Goal: Check status: Check status

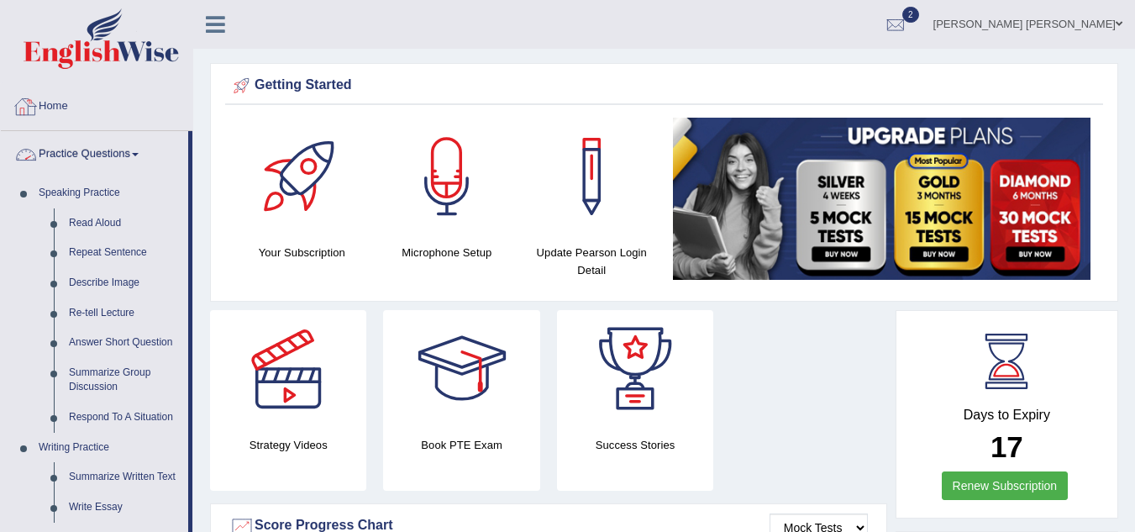
click at [50, 102] on link "Home" at bounding box center [96, 104] width 191 height 42
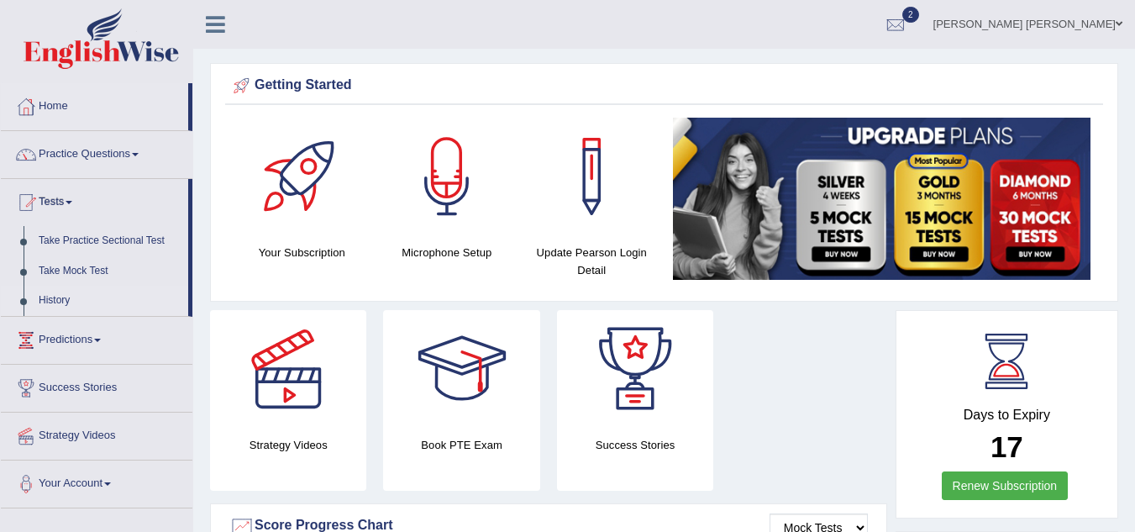
click at [55, 296] on link "History" at bounding box center [109, 301] width 157 height 30
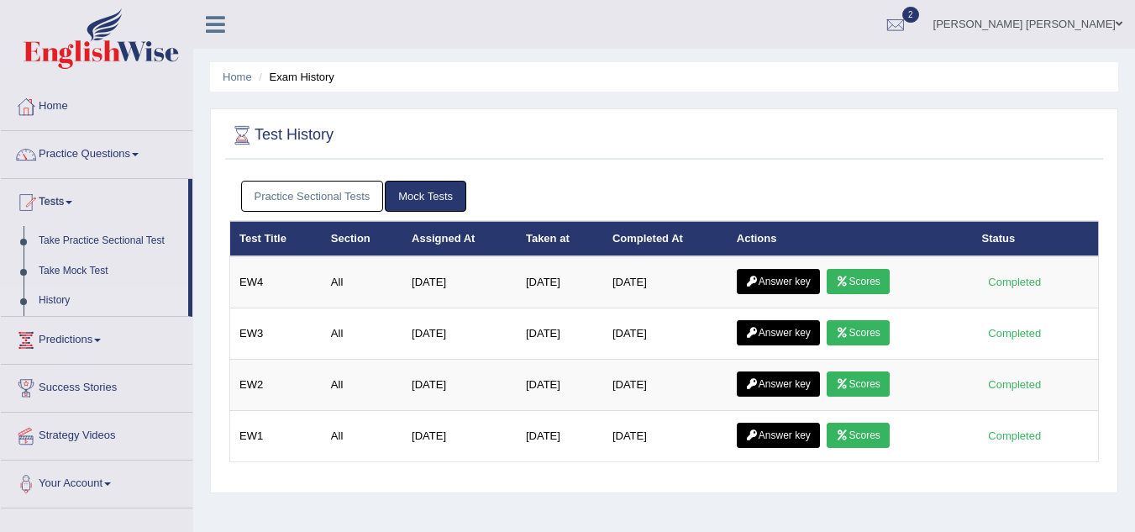
click at [337, 192] on link "Practice Sectional Tests" at bounding box center [312, 196] width 143 height 31
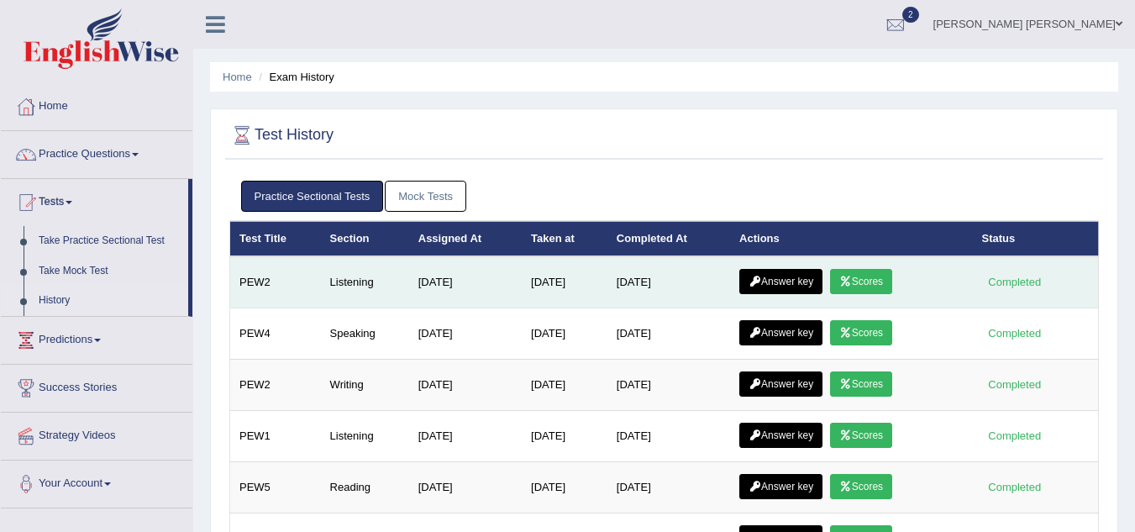
click at [866, 284] on link "Scores" at bounding box center [861, 281] width 62 height 25
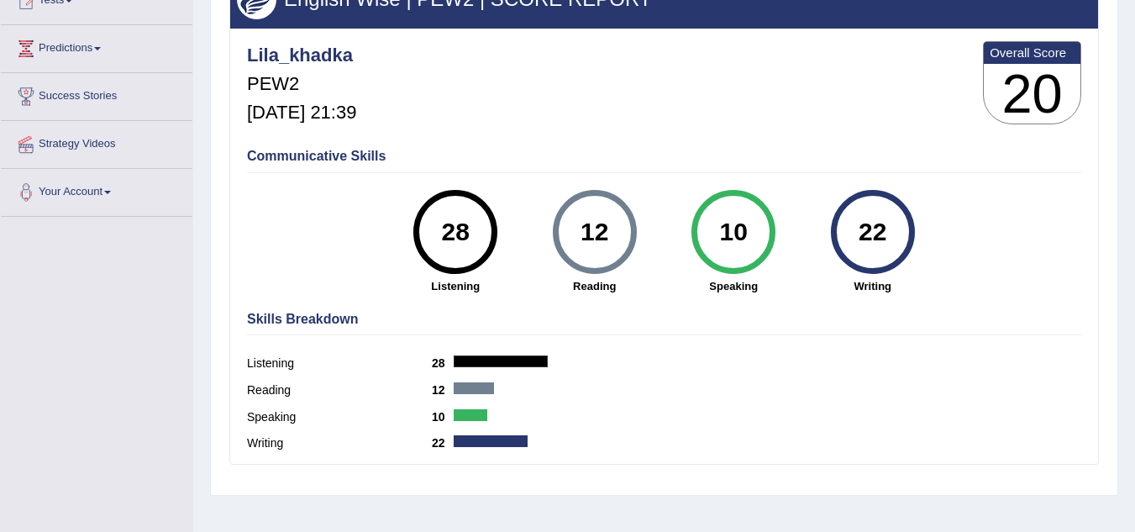
scroll to position [168, 0]
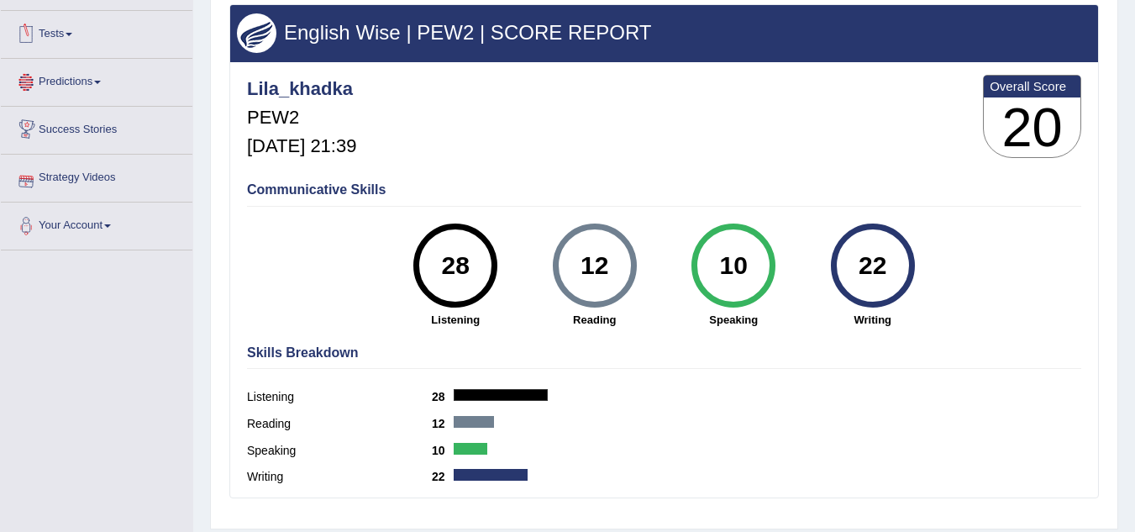
click at [48, 39] on link "Tests" at bounding box center [96, 32] width 191 height 42
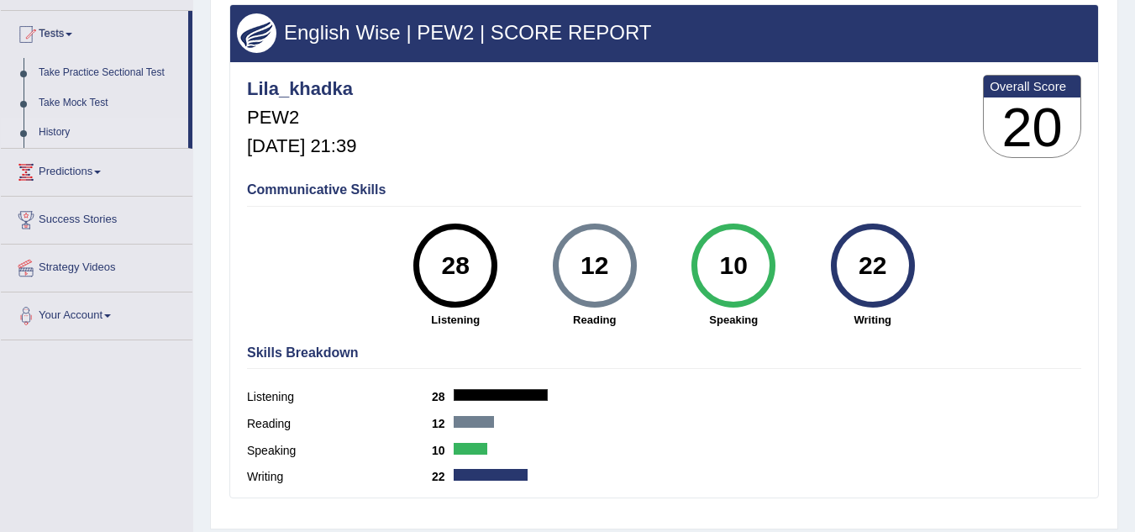
click at [57, 128] on link "History" at bounding box center [109, 133] width 157 height 30
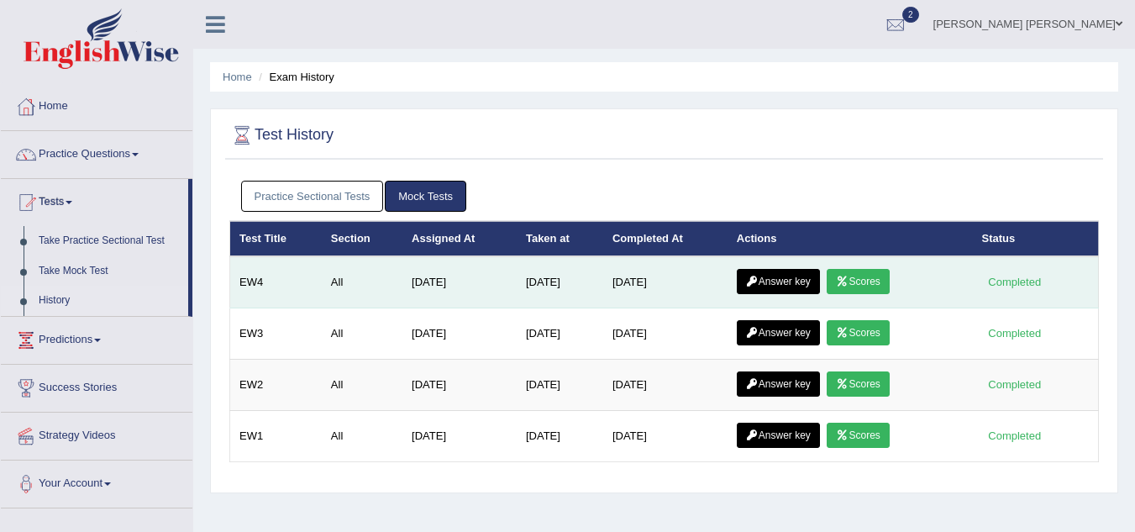
click at [873, 285] on link "Scores" at bounding box center [857, 281] width 62 height 25
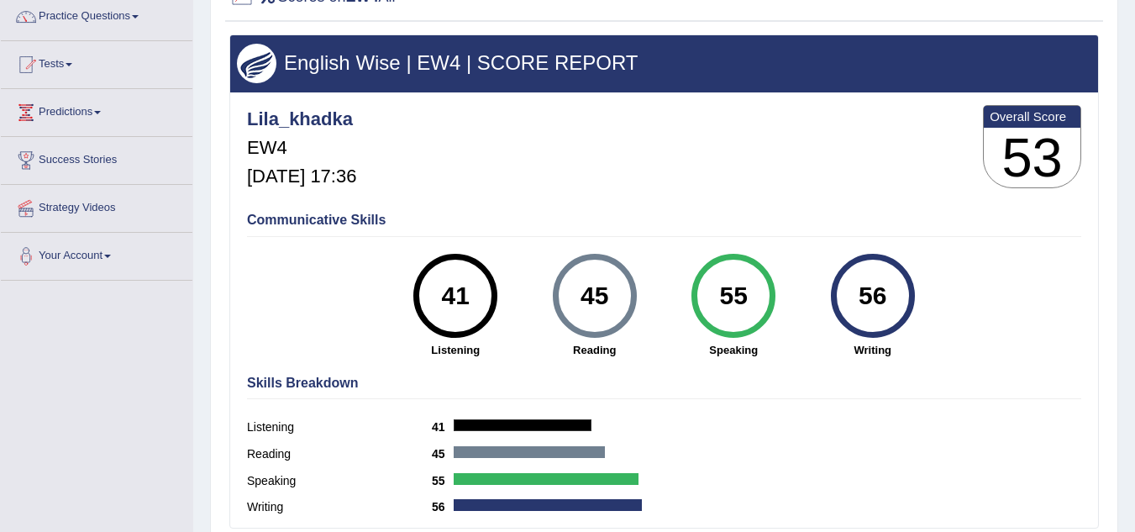
scroll to position [134, 0]
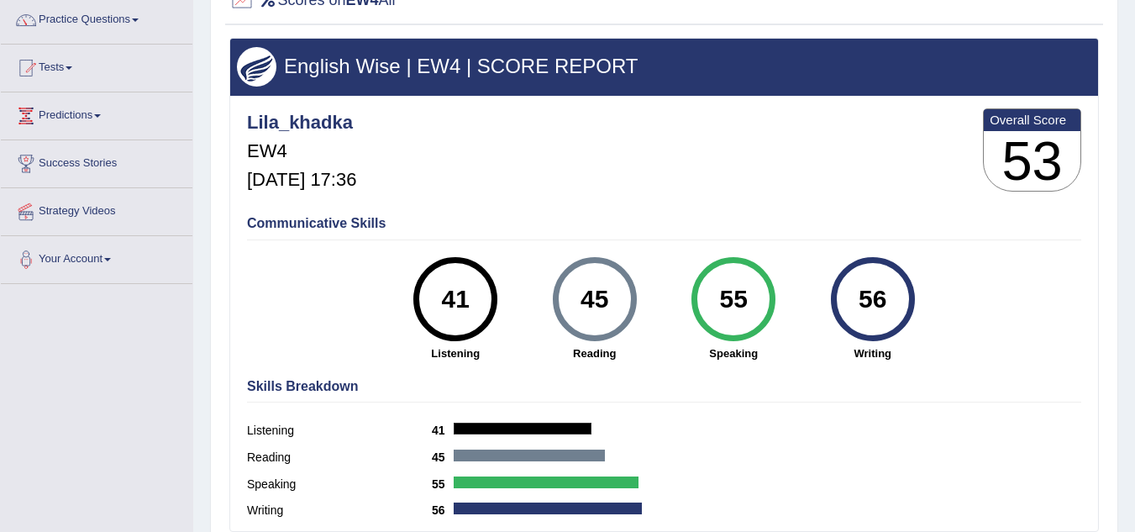
click at [512, 192] on div "Lila_khadka EW4 [DATE] 17:36 Overall Score 53" at bounding box center [664, 154] width 842 height 100
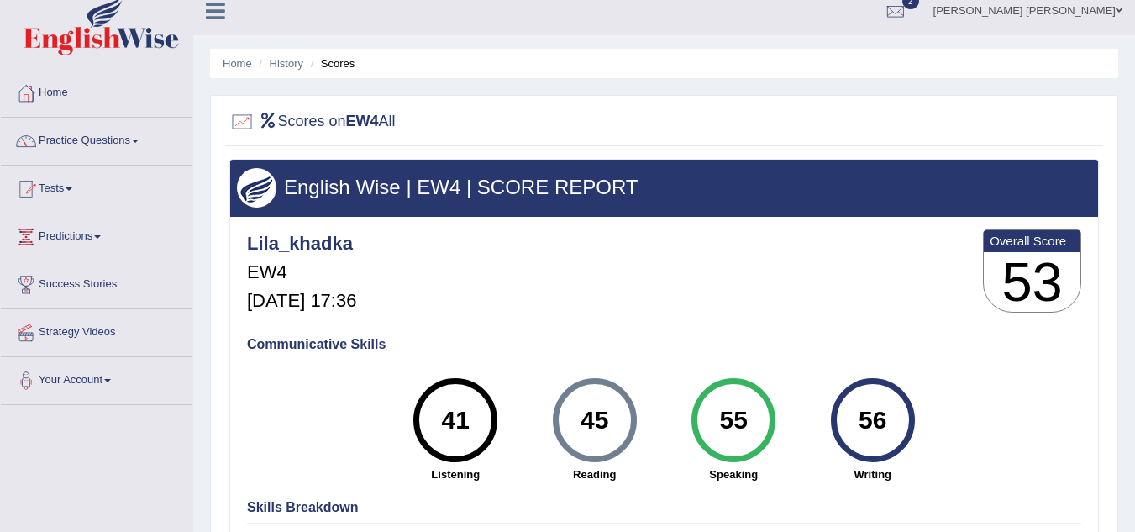
scroll to position [0, 0]
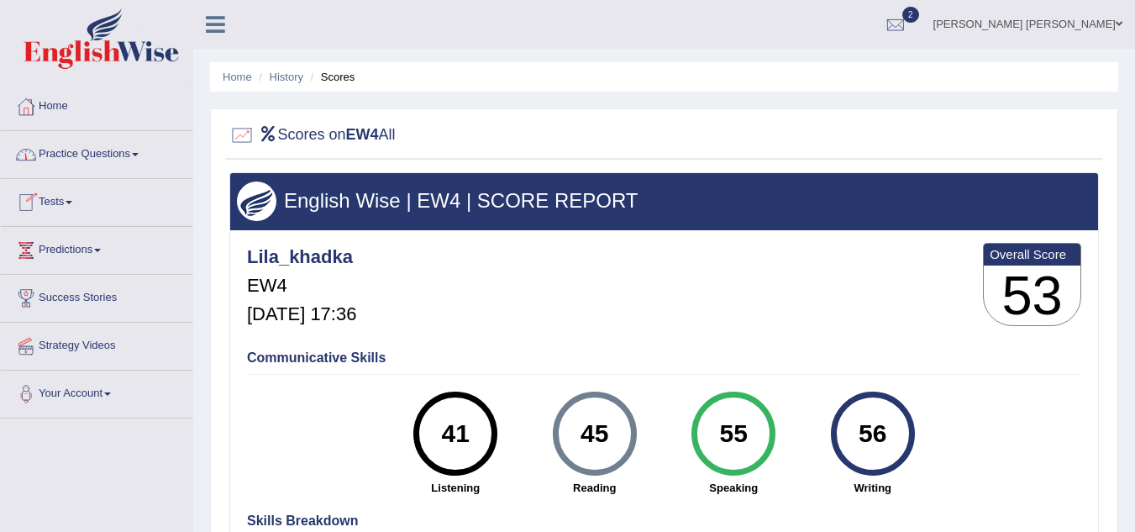
click at [100, 161] on link "Practice Questions" at bounding box center [96, 152] width 191 height 42
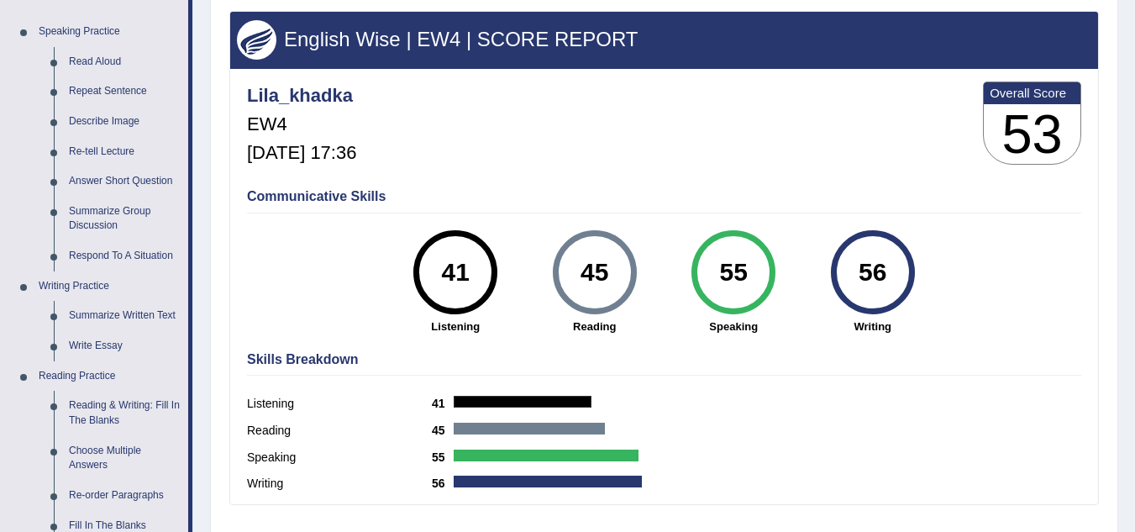
scroll to position [168, 0]
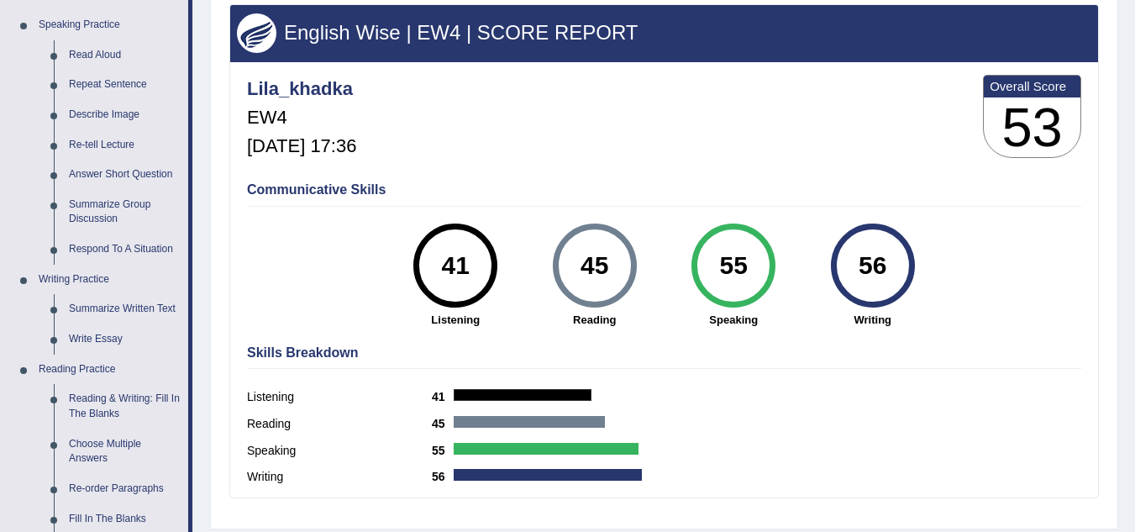
click at [729, 156] on div "Lila_khadka EW4 [DATE] 17:36 Overall Score 53" at bounding box center [664, 121] width 842 height 100
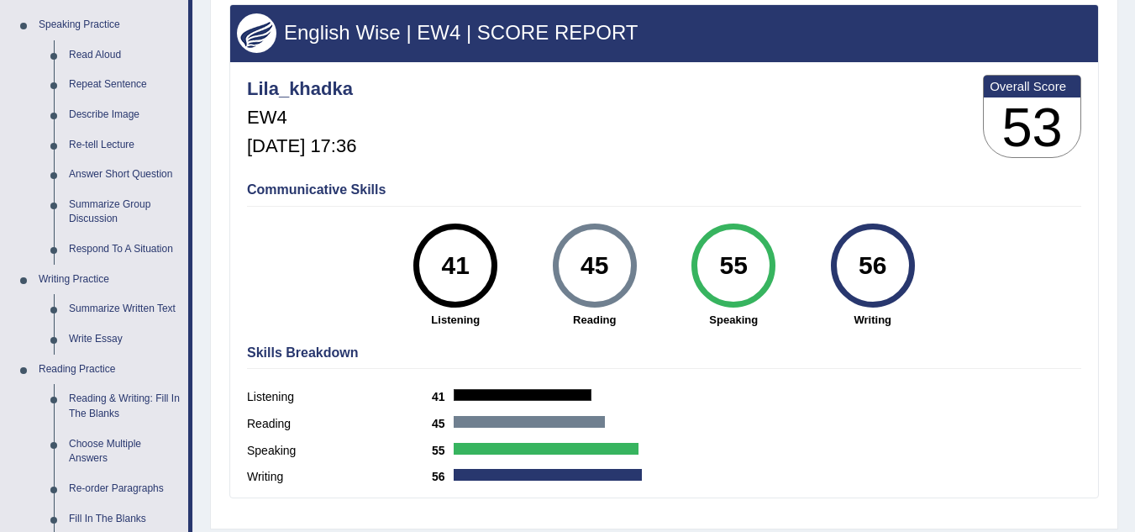
click at [695, 150] on div "Lila_khadka EW4 [DATE] 17:36 Overall Score 53" at bounding box center [664, 121] width 842 height 100
